Goal: Find specific page/section: Find specific page/section

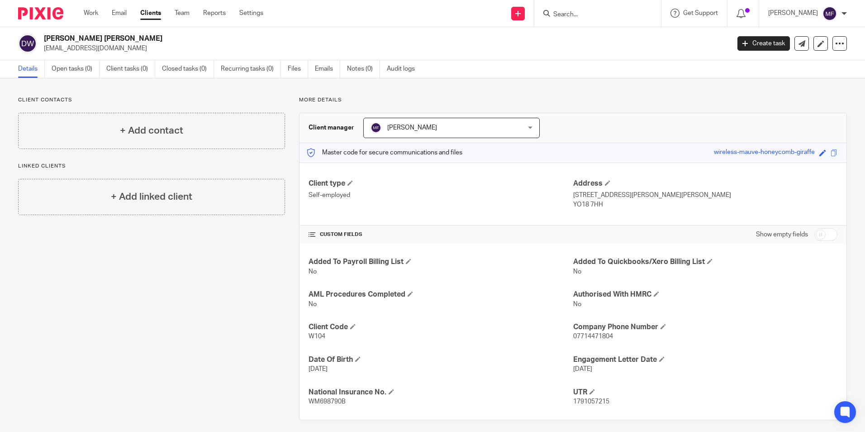
scroll to position [6, 0]
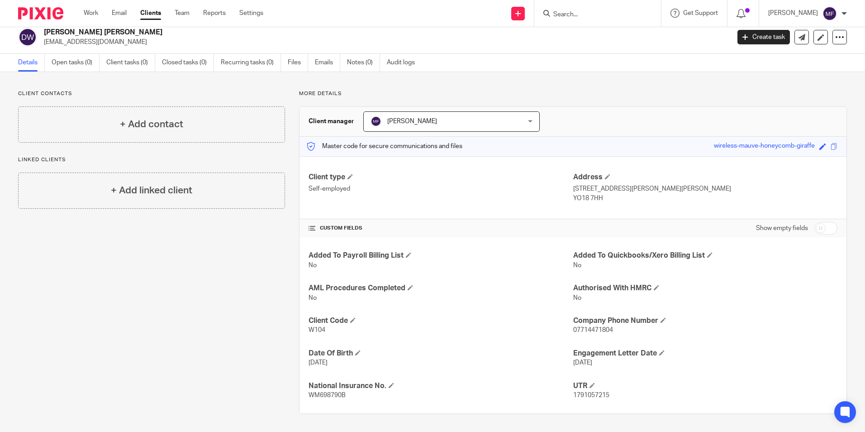
click at [584, 12] on input "Search" at bounding box center [593, 15] width 81 height 8
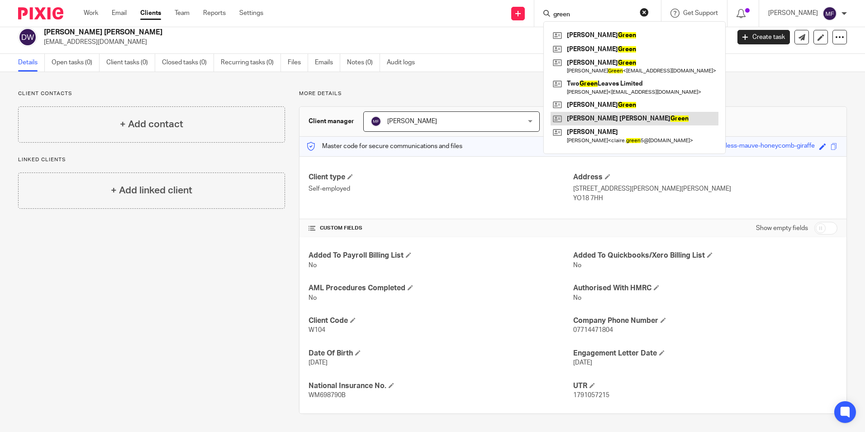
type input "green"
click at [605, 116] on link at bounding box center [635, 119] width 168 height 14
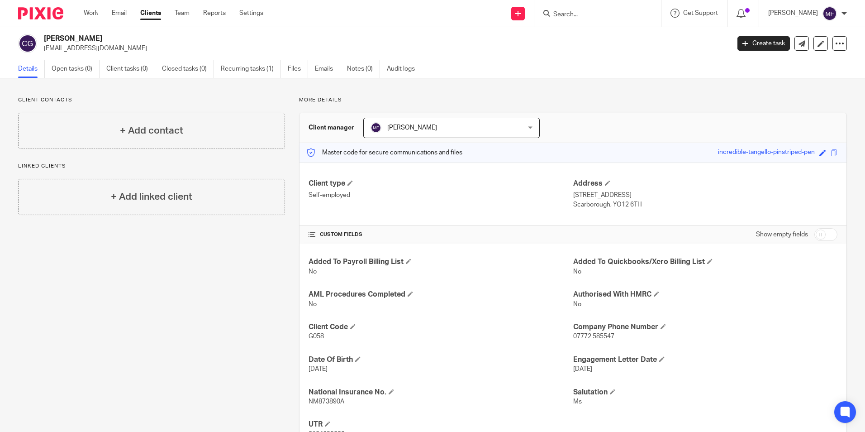
click at [598, 11] on form at bounding box center [601, 13] width 96 height 11
click at [597, 14] on input "Search" at bounding box center [593, 15] width 81 height 8
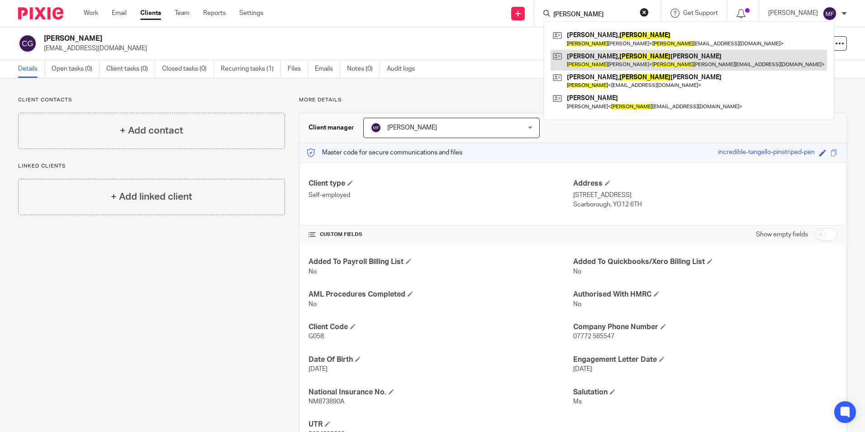
type input "[PERSON_NAME]"
click at [601, 65] on link at bounding box center [689, 60] width 277 height 21
